Goal: Task Accomplishment & Management: Manage account settings

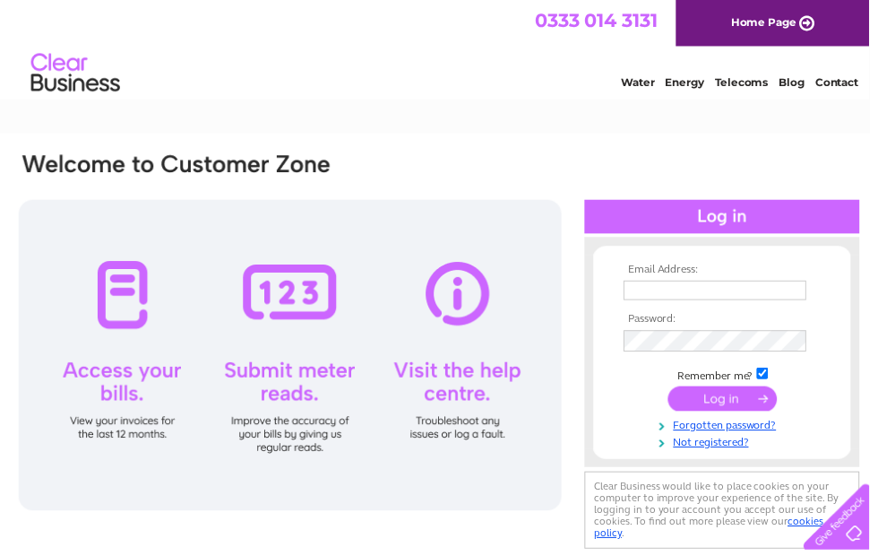
click at [720, 290] on input "text" at bounding box center [722, 293] width 185 height 20
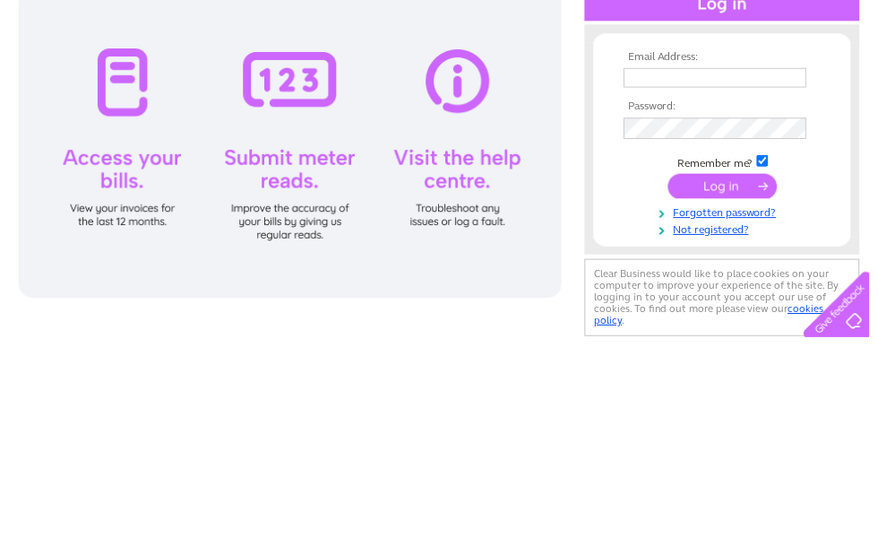
scroll to position [214, 0]
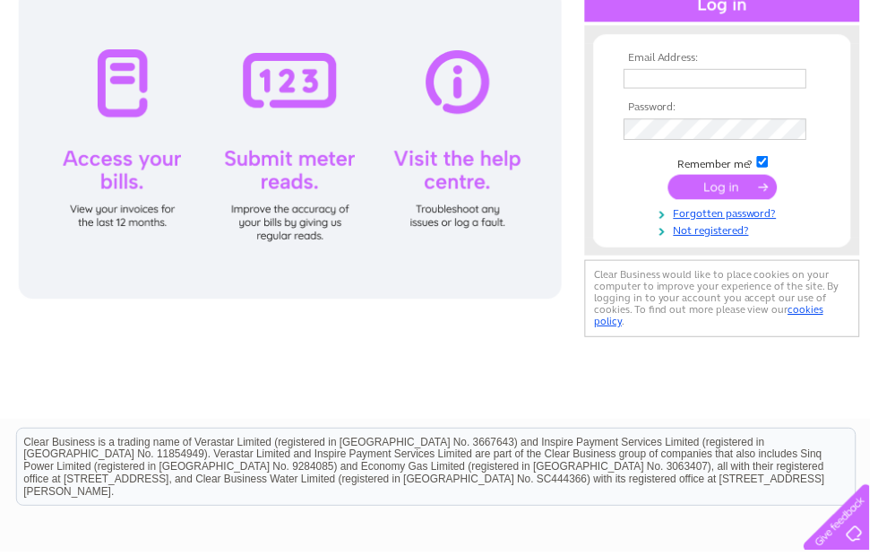
type input "kenmuirfarmers@yahoo.co.uk"
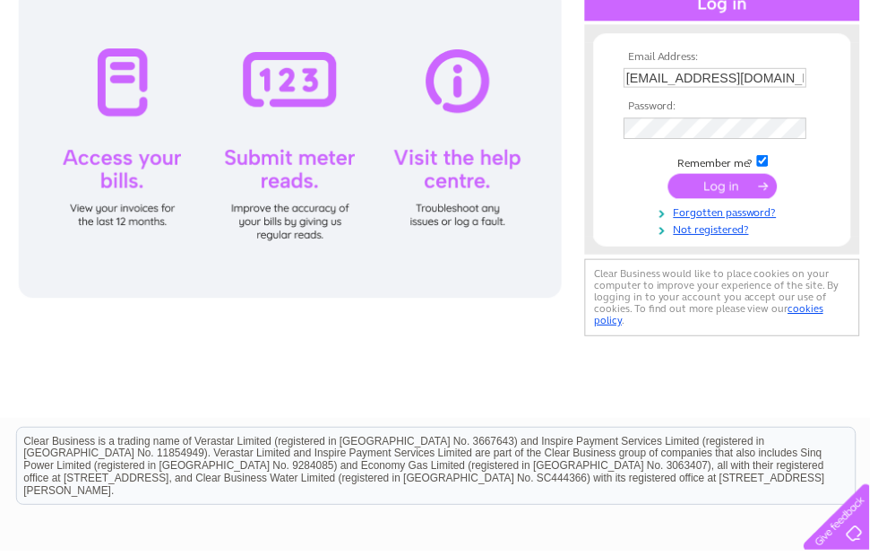
click at [726, 192] on input "submit" at bounding box center [730, 188] width 110 height 25
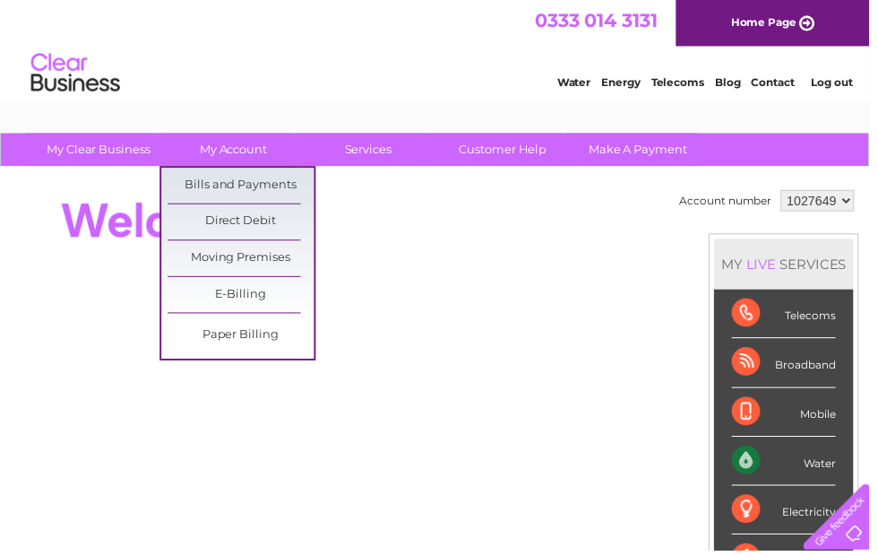
click at [261, 194] on link "Bills and Payments" at bounding box center [243, 187] width 148 height 36
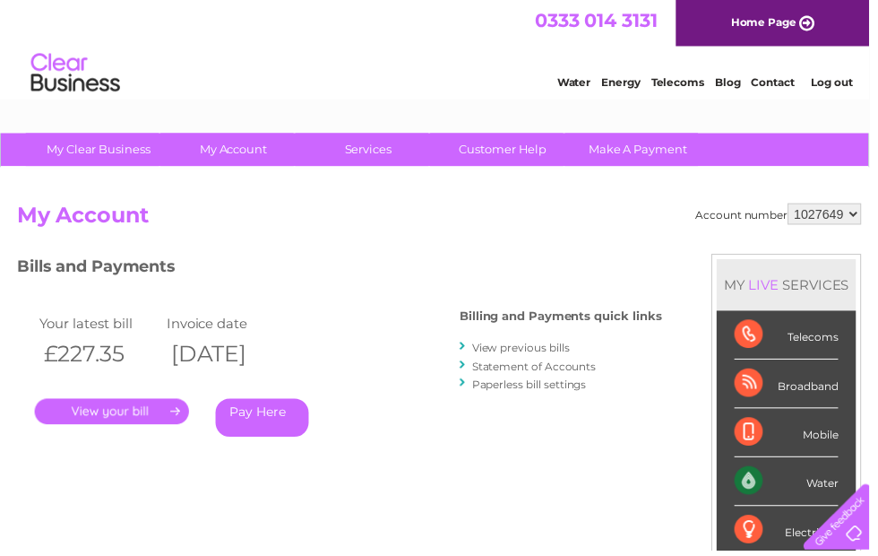
click at [139, 414] on link "." at bounding box center [113, 415] width 156 height 26
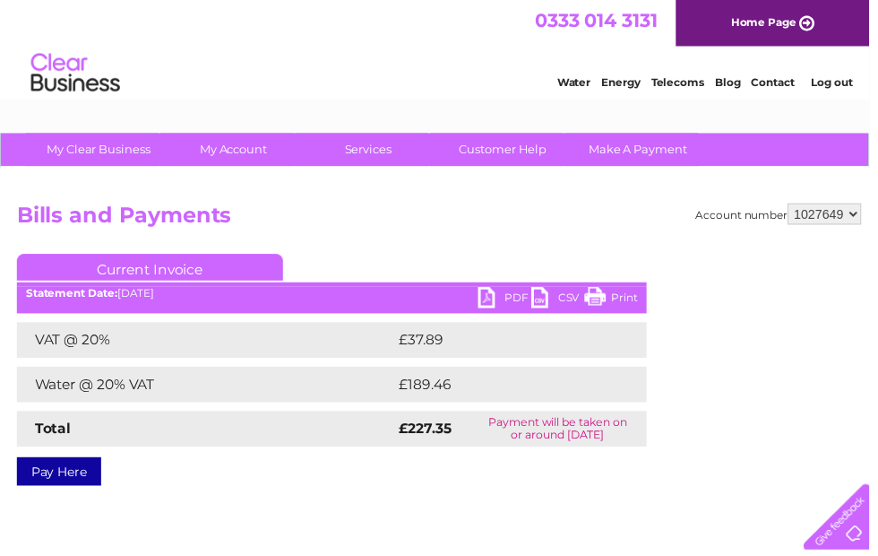
click at [496, 298] on link "PDF" at bounding box center [510, 303] width 54 height 26
click at [515, 298] on link "PDF" at bounding box center [510, 303] width 54 height 26
